Goal: Find contact information: Find contact information

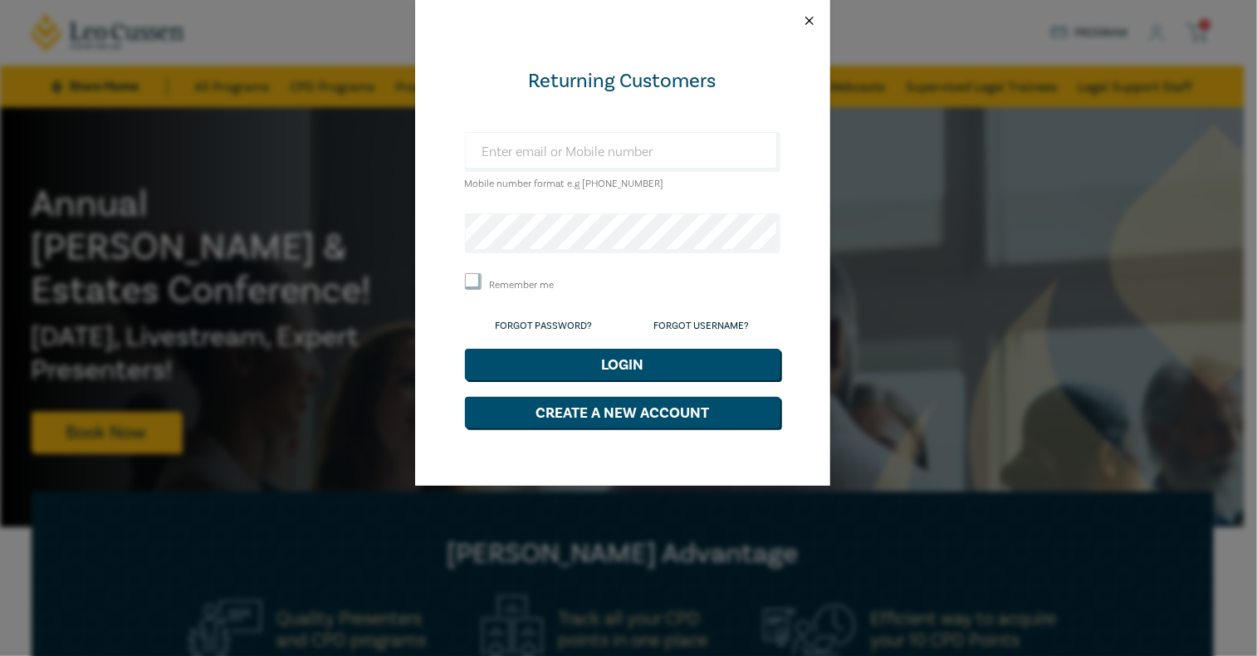
click at [813, 24] on button "Close" at bounding box center [809, 20] width 15 height 15
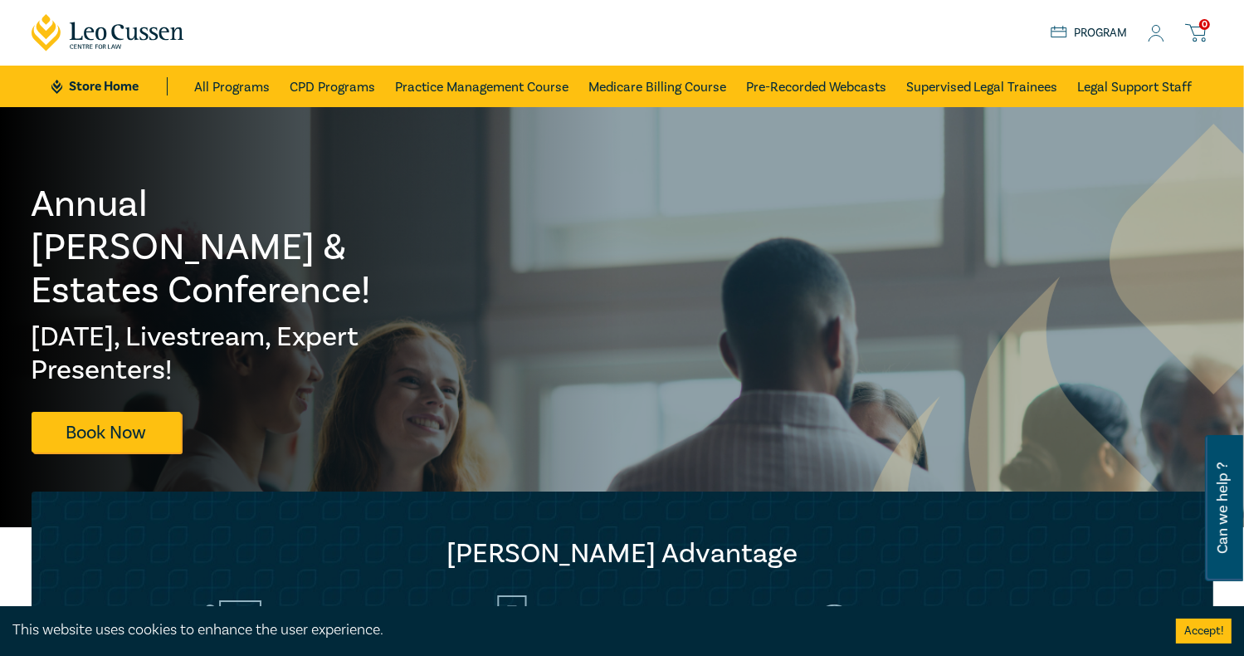
drag, startPoint x: 1229, startPoint y: 222, endPoint x: 1252, endPoint y: 180, distance: 47.6
click at [1229, 222] on img at bounding box center [1214, 592] width 725 height 937
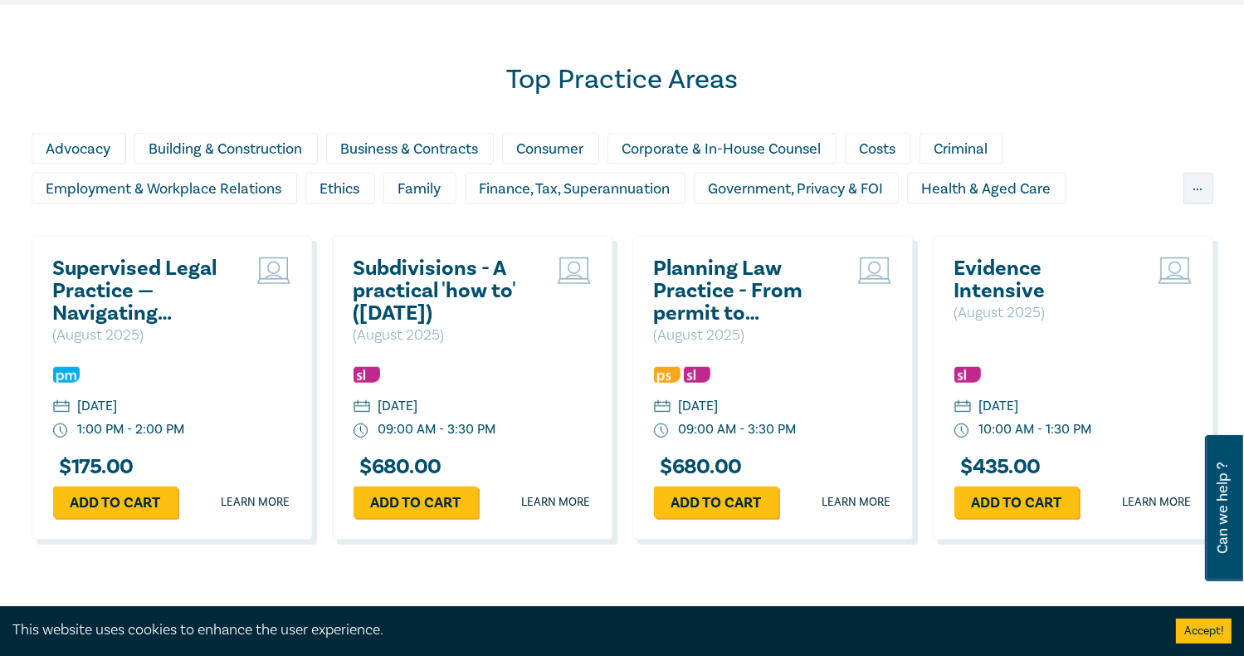
scroll to position [1369, 0]
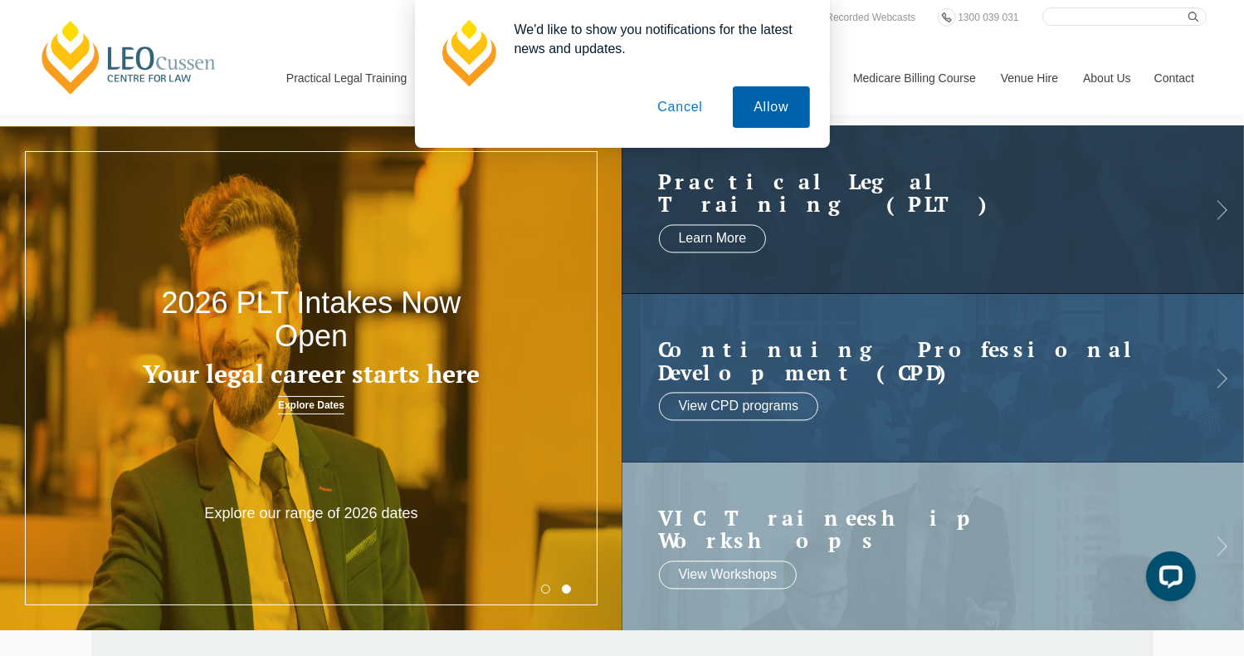
click at [794, 105] on button "Allow" at bounding box center [771, 106] width 76 height 41
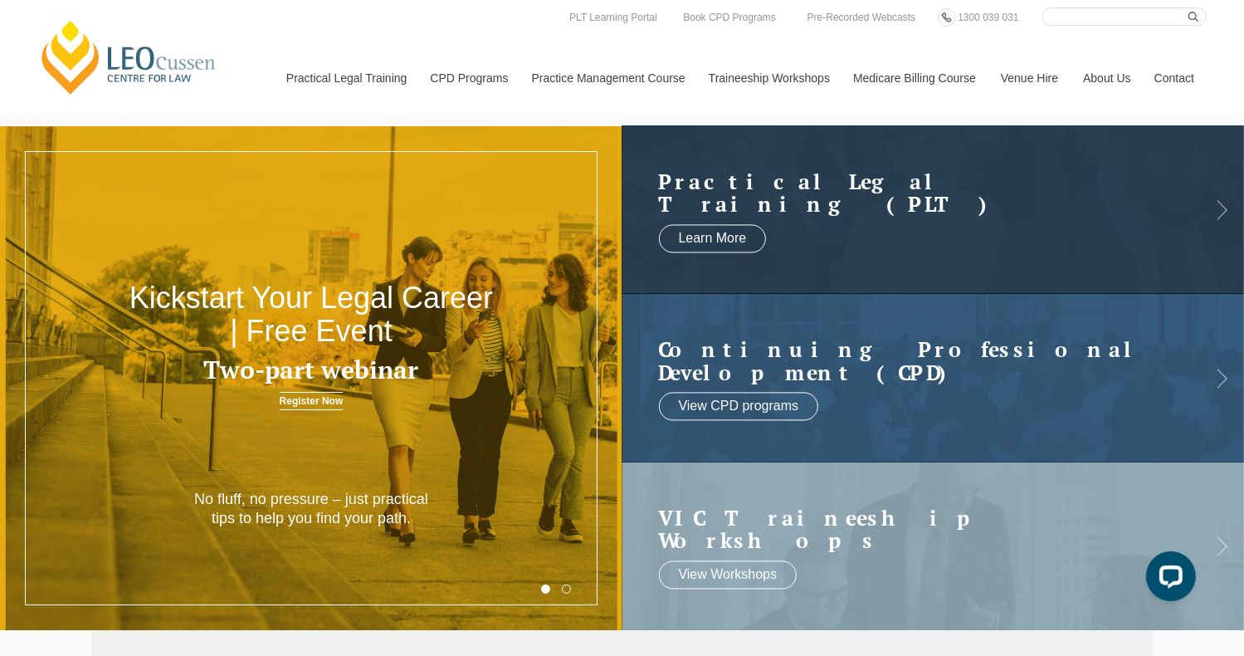
click at [1176, 72] on link "Contact" at bounding box center [1174, 77] width 65 height 71
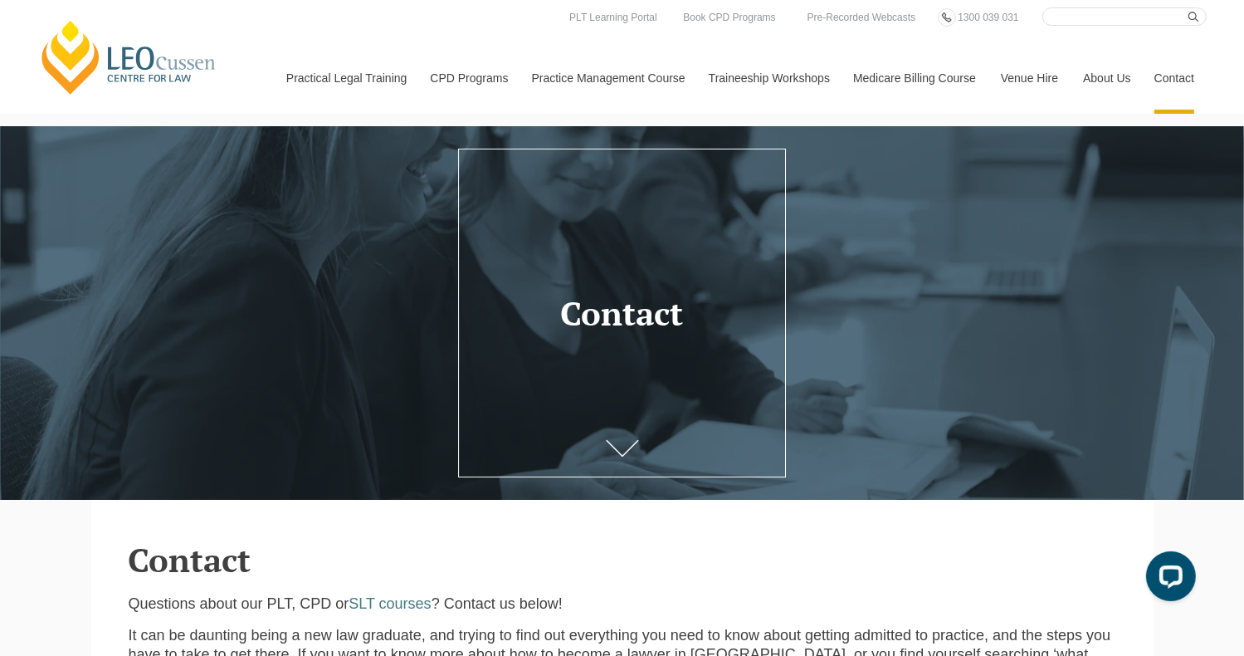
click at [1238, 111] on header "Leo Cussen Centre for Law Search here Practical Legal Training Our Practical Le…" at bounding box center [622, 57] width 1244 height 114
